Goal: Task Accomplishment & Management: Manage account settings

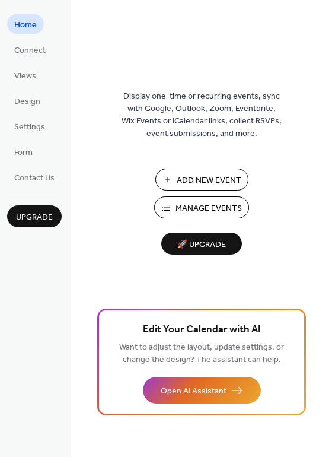
click at [195, 209] on span "Manage Events" at bounding box center [209, 208] width 66 height 12
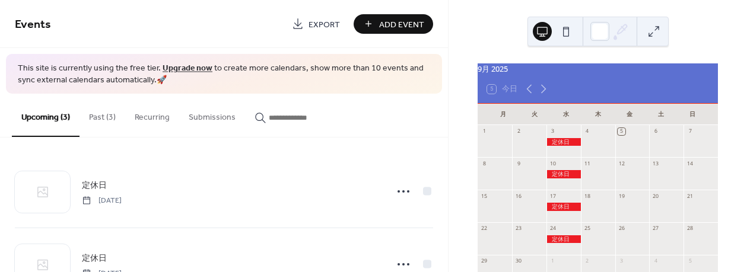
click at [104, 121] on button "Past (3)" at bounding box center [102, 115] width 46 height 42
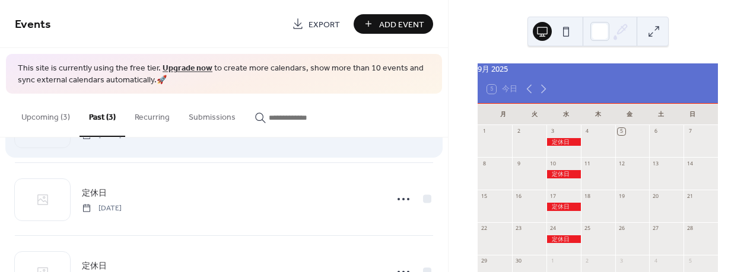
scroll to position [110, 0]
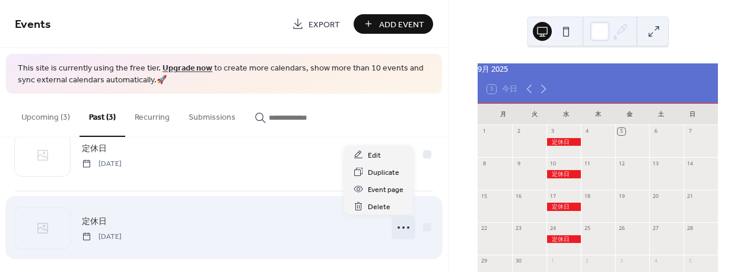
click at [395, 232] on icon at bounding box center [403, 227] width 19 height 19
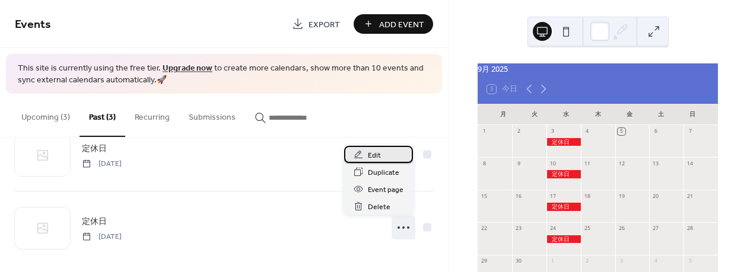
click at [378, 155] on span "Edit" at bounding box center [374, 155] width 13 height 12
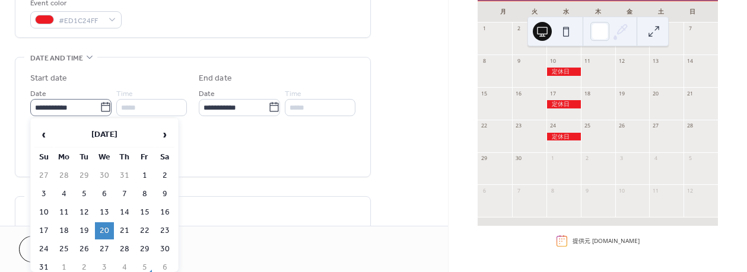
click at [101, 104] on icon at bounding box center [105, 107] width 9 height 9
click at [98, 104] on input "**********" at bounding box center [64, 107] width 69 height 17
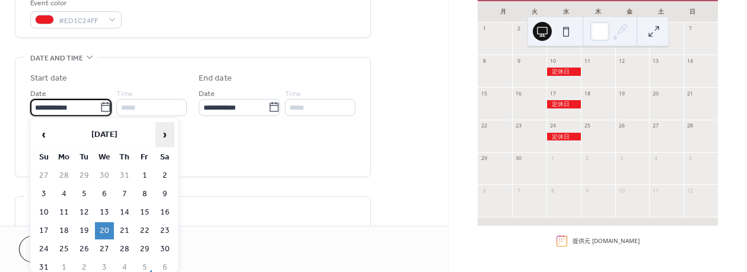
click at [160, 133] on span "›" at bounding box center [165, 135] width 18 height 24
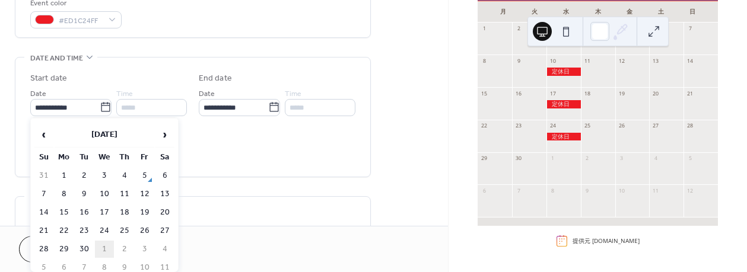
click at [99, 250] on td "1" at bounding box center [104, 249] width 19 height 17
type input "**********"
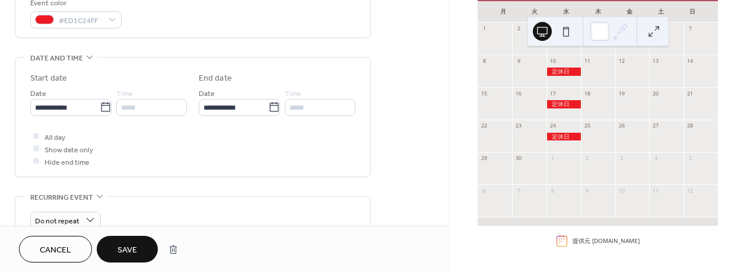
click at [117, 253] on span "Save" at bounding box center [127, 250] width 20 height 12
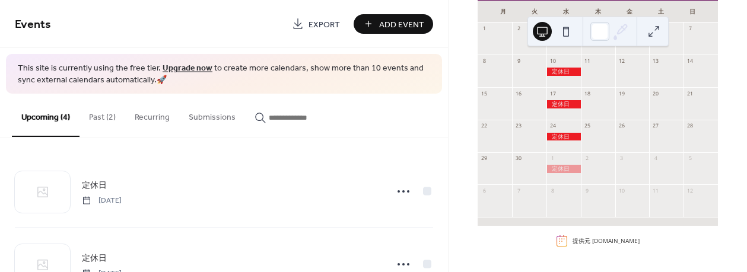
click at [104, 117] on button "Past (2)" at bounding box center [102, 115] width 46 height 42
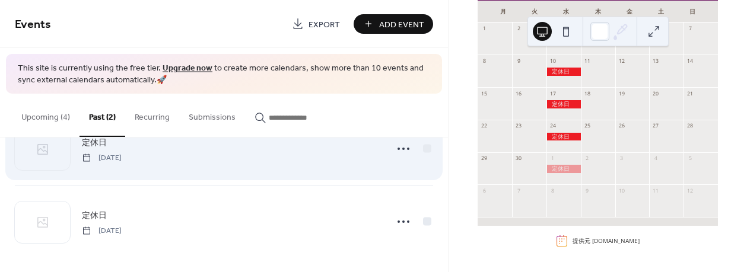
scroll to position [45, 0]
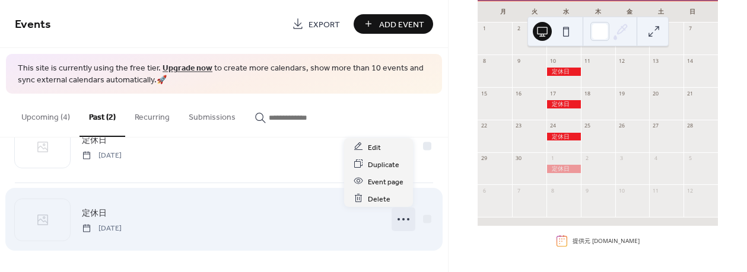
click at [394, 227] on icon at bounding box center [403, 219] width 19 height 19
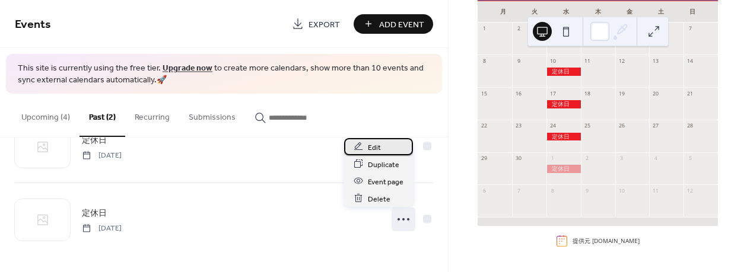
click at [387, 149] on div "Edit" at bounding box center [378, 146] width 69 height 17
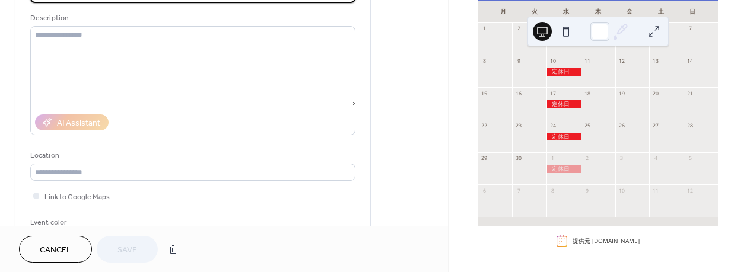
scroll to position [219, 0]
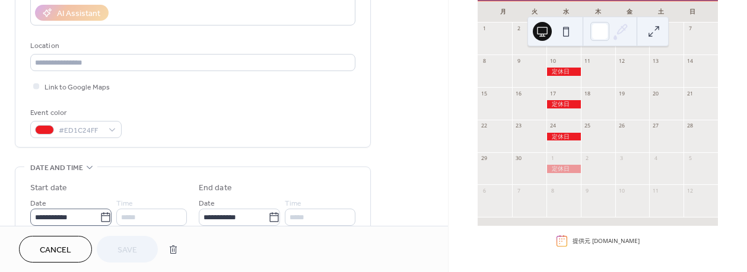
click at [101, 221] on icon at bounding box center [106, 218] width 12 height 12
click at [100, 221] on input "**********" at bounding box center [64, 217] width 69 height 17
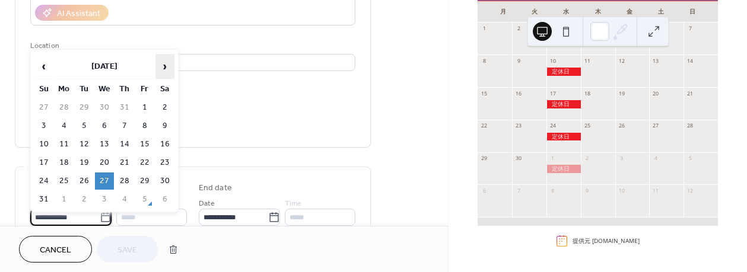
click at [167, 72] on span "›" at bounding box center [165, 67] width 18 height 24
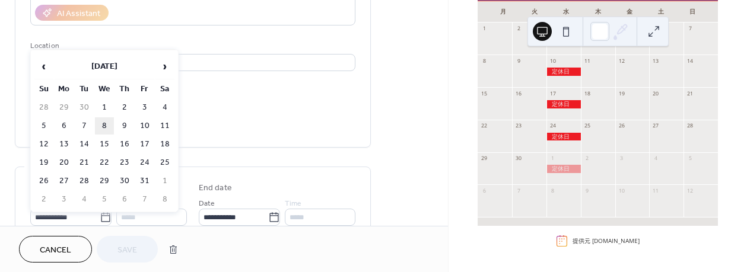
click at [101, 129] on td "8" at bounding box center [104, 125] width 19 height 17
type input "**********"
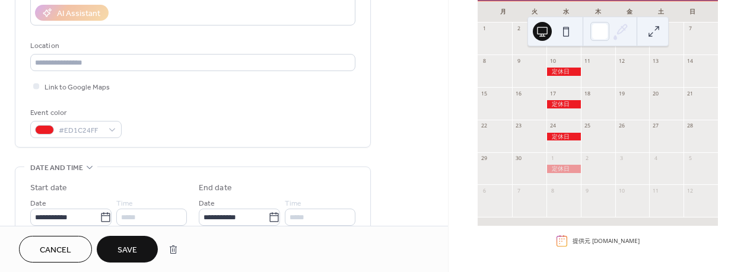
click at [137, 247] on span "Save" at bounding box center [127, 250] width 20 height 12
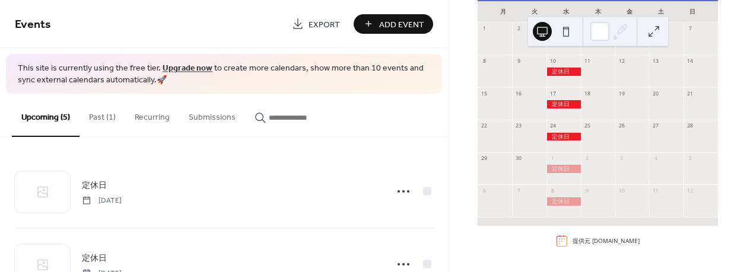
click at [107, 115] on button "Past (1)" at bounding box center [102, 115] width 46 height 42
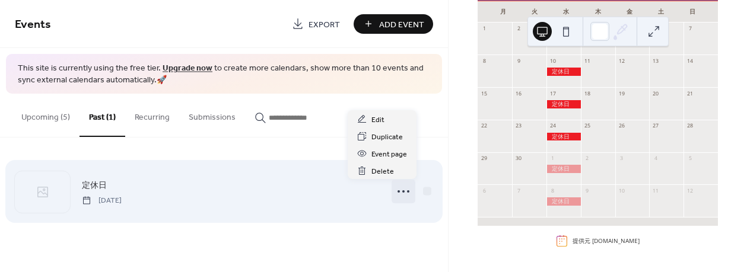
click at [407, 190] on icon at bounding box center [403, 191] width 19 height 19
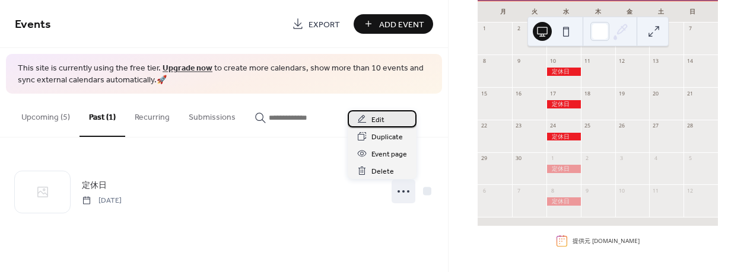
click at [388, 116] on div "Edit" at bounding box center [381, 118] width 69 height 17
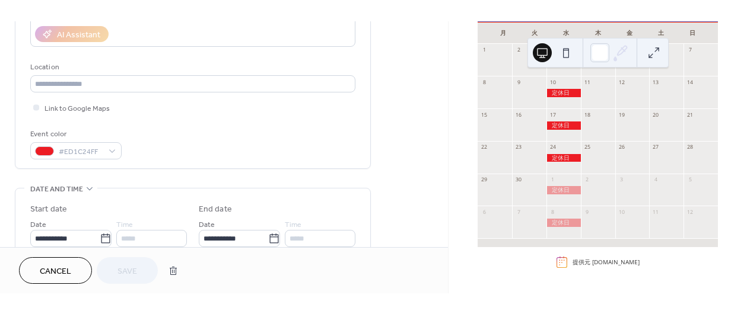
scroll to position [329, 0]
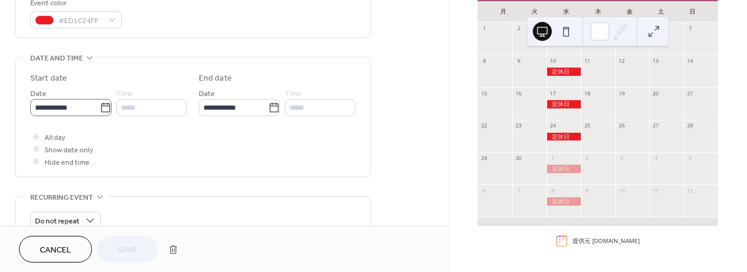
click at [104, 109] on icon at bounding box center [106, 108] width 12 height 12
click at [100, 109] on input "**********" at bounding box center [64, 107] width 69 height 17
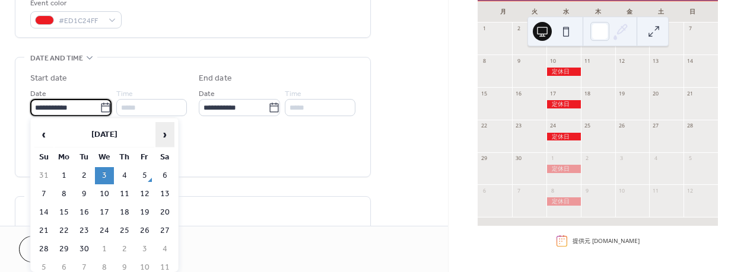
click at [163, 131] on span "›" at bounding box center [165, 135] width 18 height 24
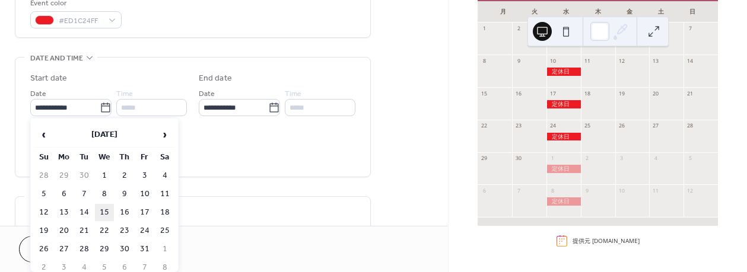
click at [103, 212] on td "15" at bounding box center [104, 212] width 19 height 17
type input "**********"
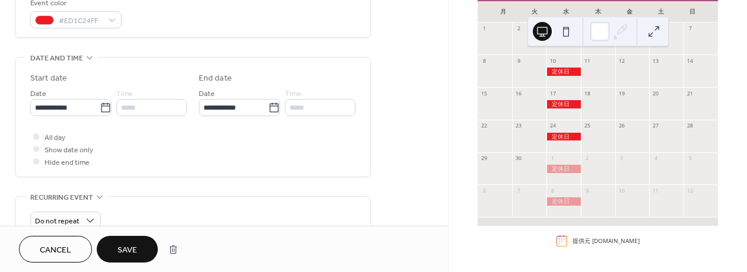
click at [130, 247] on span "Save" at bounding box center [127, 250] width 20 height 12
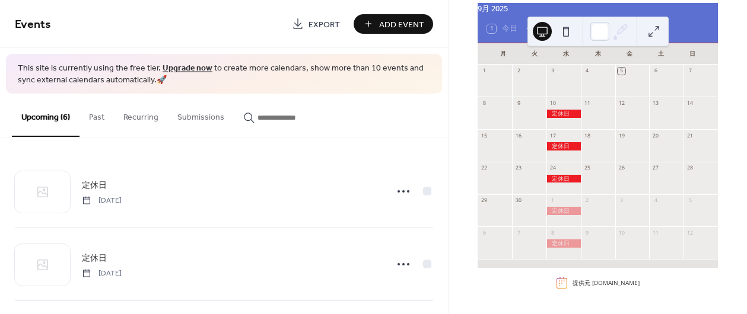
scroll to position [66, 0]
